Goal: Task Accomplishment & Management: Manage account settings

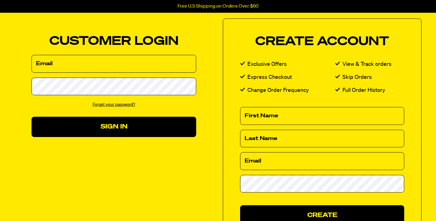
scroll to position [36, 0]
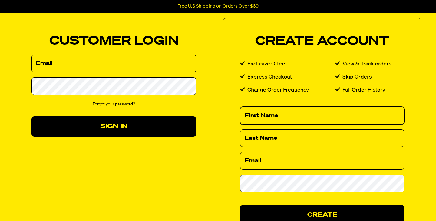
click at [399, 114] on input "First Name" at bounding box center [322, 116] width 164 height 18
type input "John"
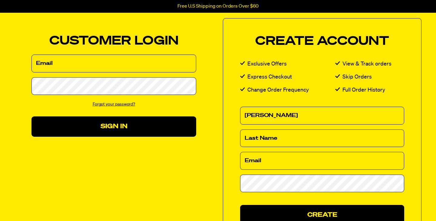
type input "Monk"
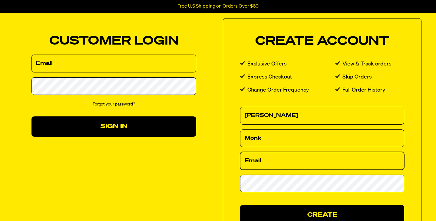
type input "[EMAIL_ADDRESS][DOMAIN_NAME]"
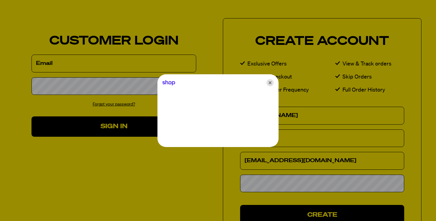
click at [271, 82] on icon "Close" at bounding box center [270, 82] width 7 height 7
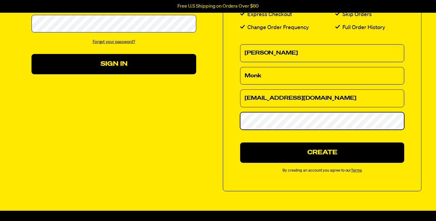
scroll to position [98, 0]
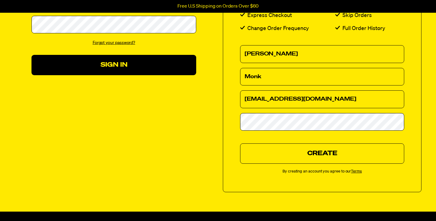
click at [324, 154] on button "Create" at bounding box center [322, 153] width 164 height 20
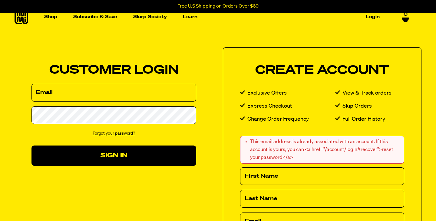
scroll to position [5, 0]
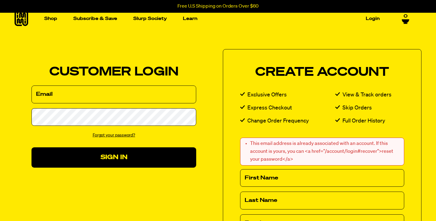
click at [116, 133] on link "Forgot your password?" at bounding box center [114, 135] width 43 height 4
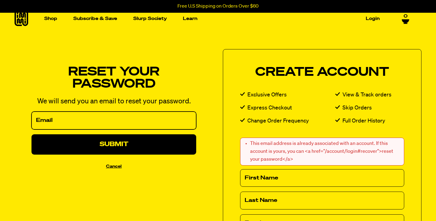
click at [71, 121] on input "Email" at bounding box center [114, 121] width 165 height 18
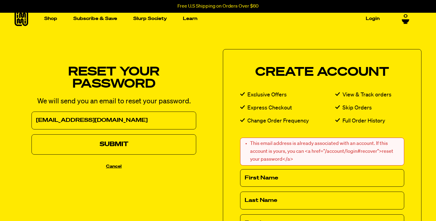
type input "[EMAIL_ADDRESS][DOMAIN_NAME]"
click at [141, 143] on button "Submit" at bounding box center [114, 144] width 165 height 20
